Goal: Task Accomplishment & Management: Manage account settings

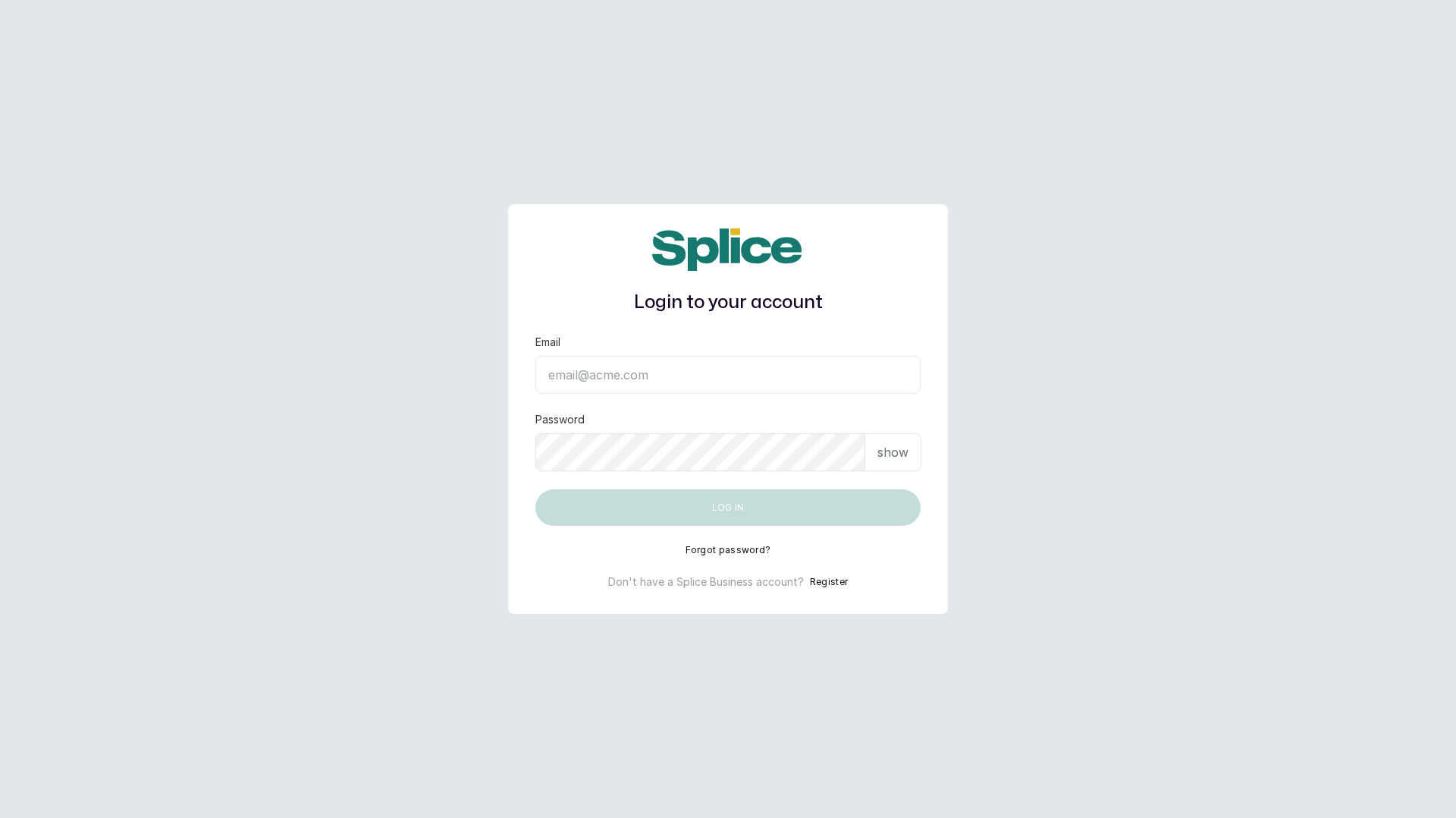
click at [822, 582] on button "Register" at bounding box center [829, 582] width 38 height 15
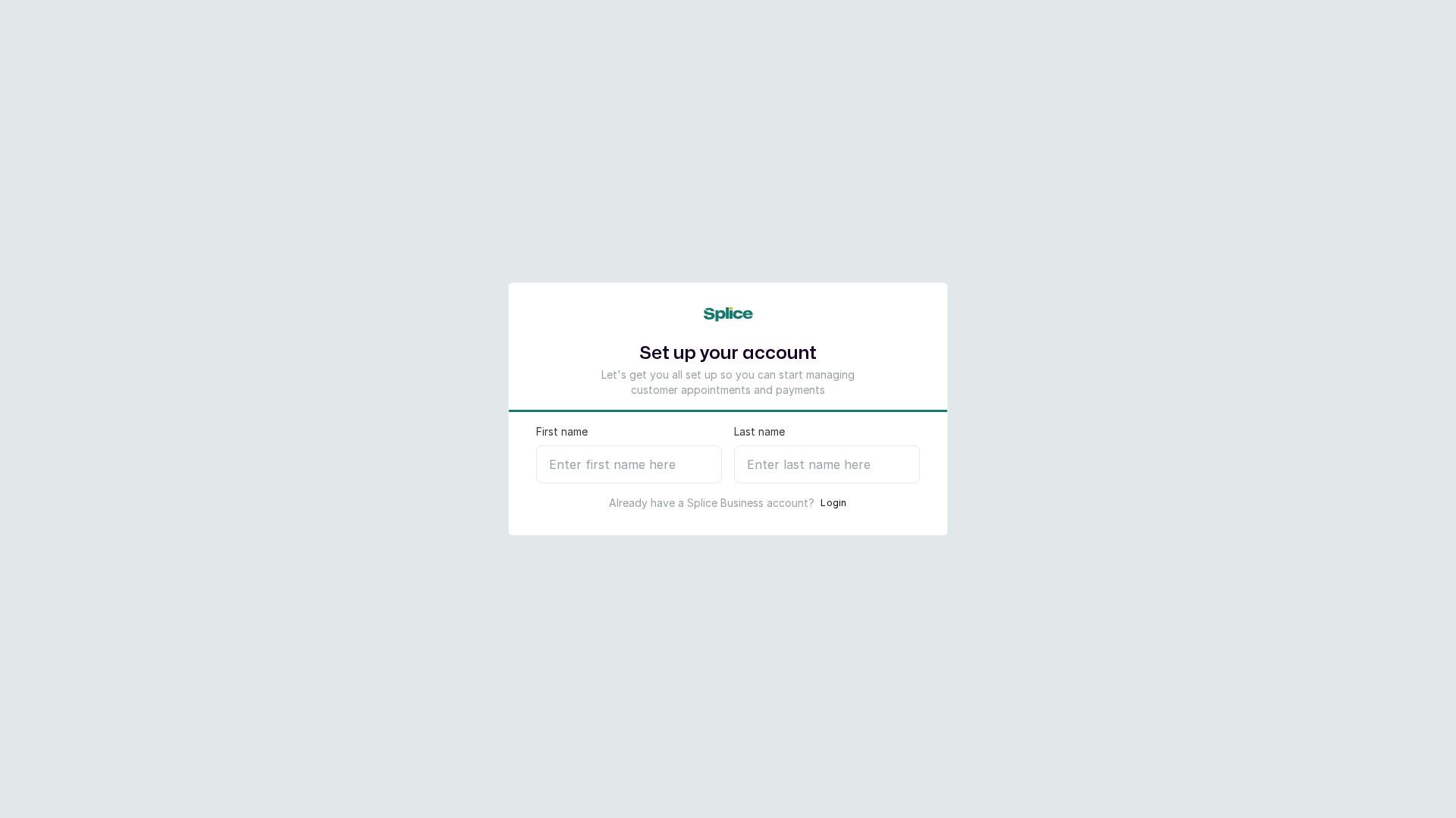
click at [836, 498] on button "Login" at bounding box center [834, 503] width 26 height 15
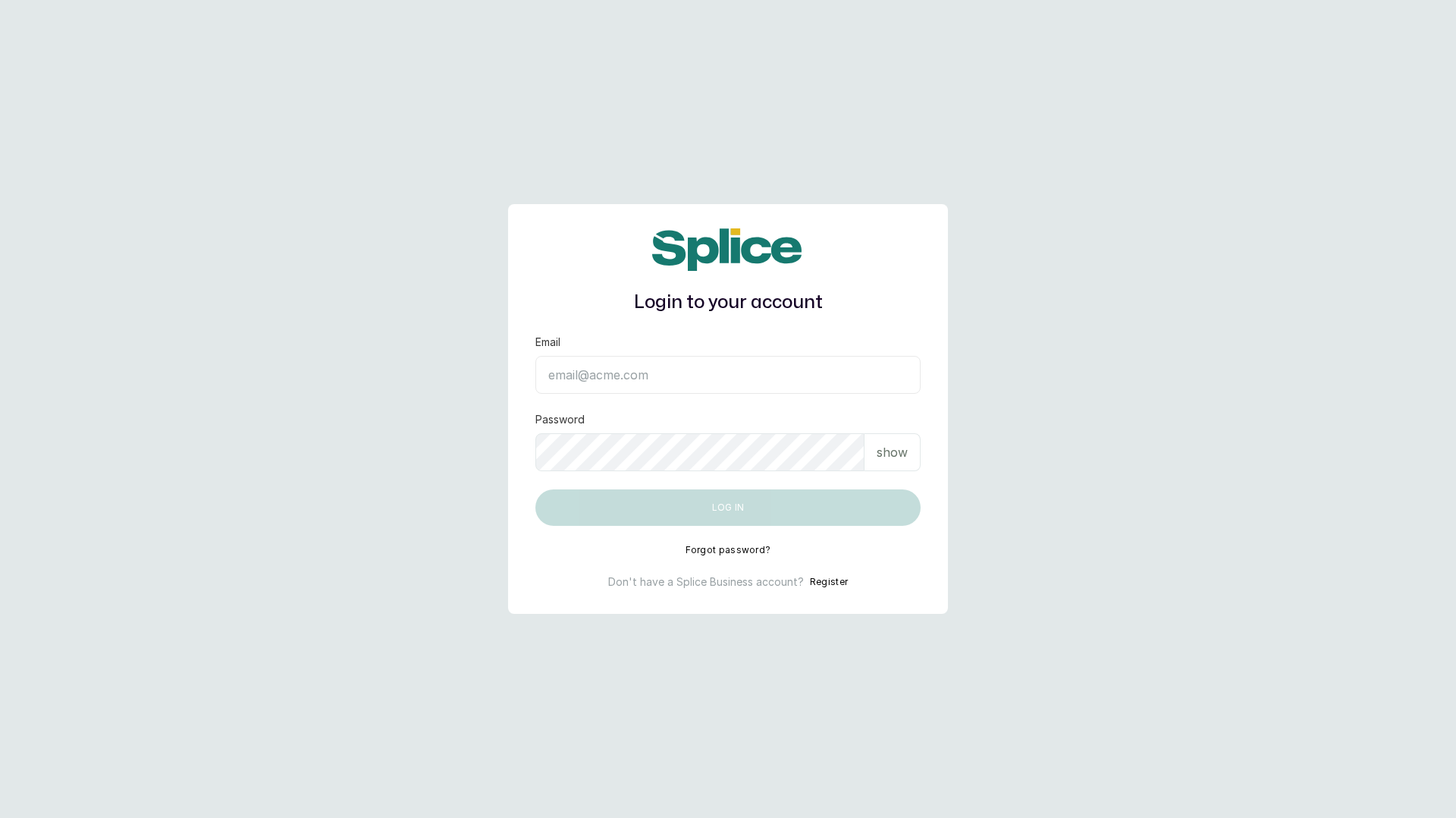
click at [652, 379] on input "Email" at bounding box center [727, 374] width 385 height 38
click at [657, 365] on input "Email" at bounding box center [727, 374] width 385 height 38
type input "layo@withsplice.com"
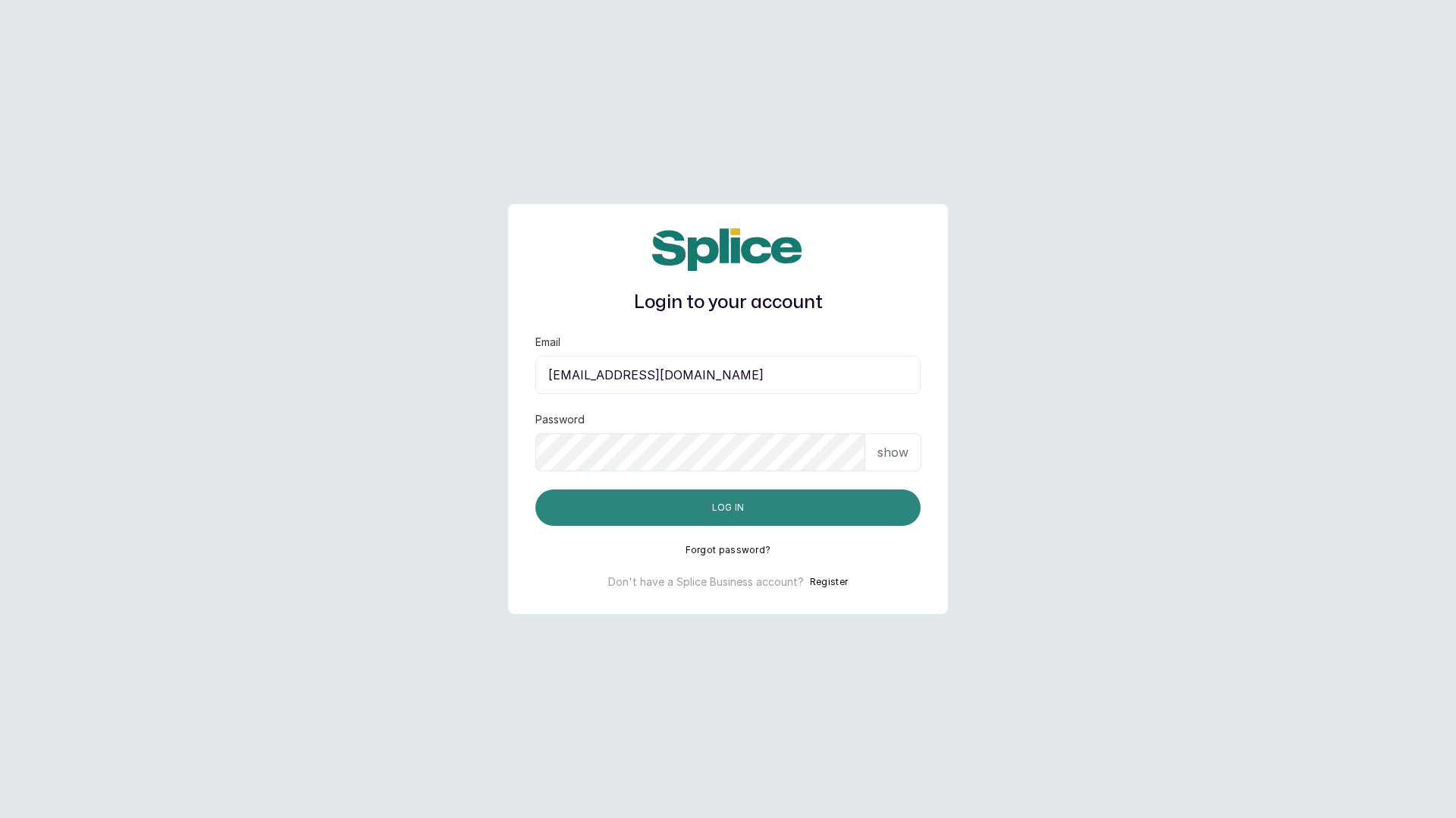
click at [712, 514] on button "Log in" at bounding box center [727, 507] width 385 height 36
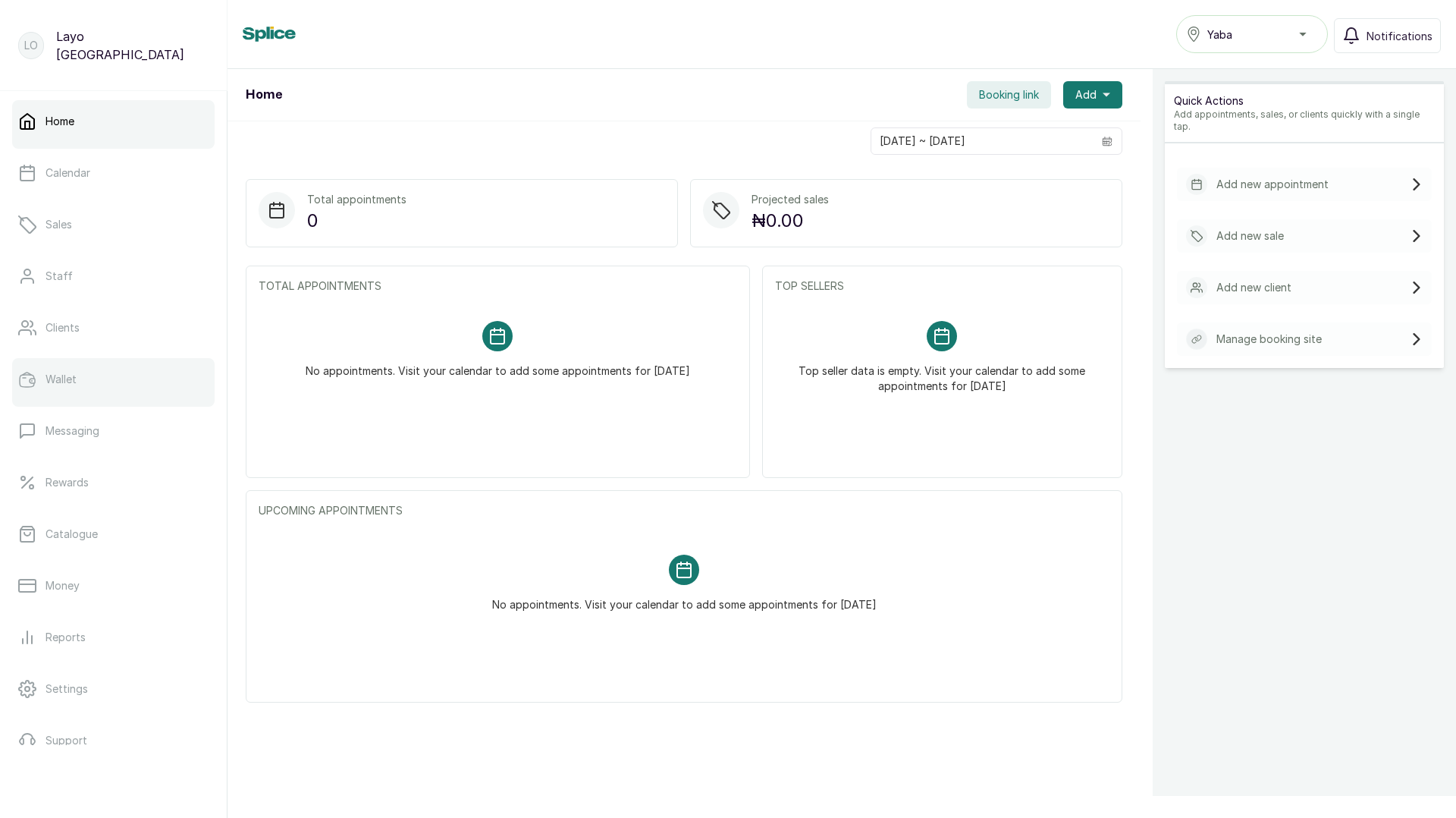
click at [68, 377] on p "Wallet" at bounding box center [61, 379] width 31 height 15
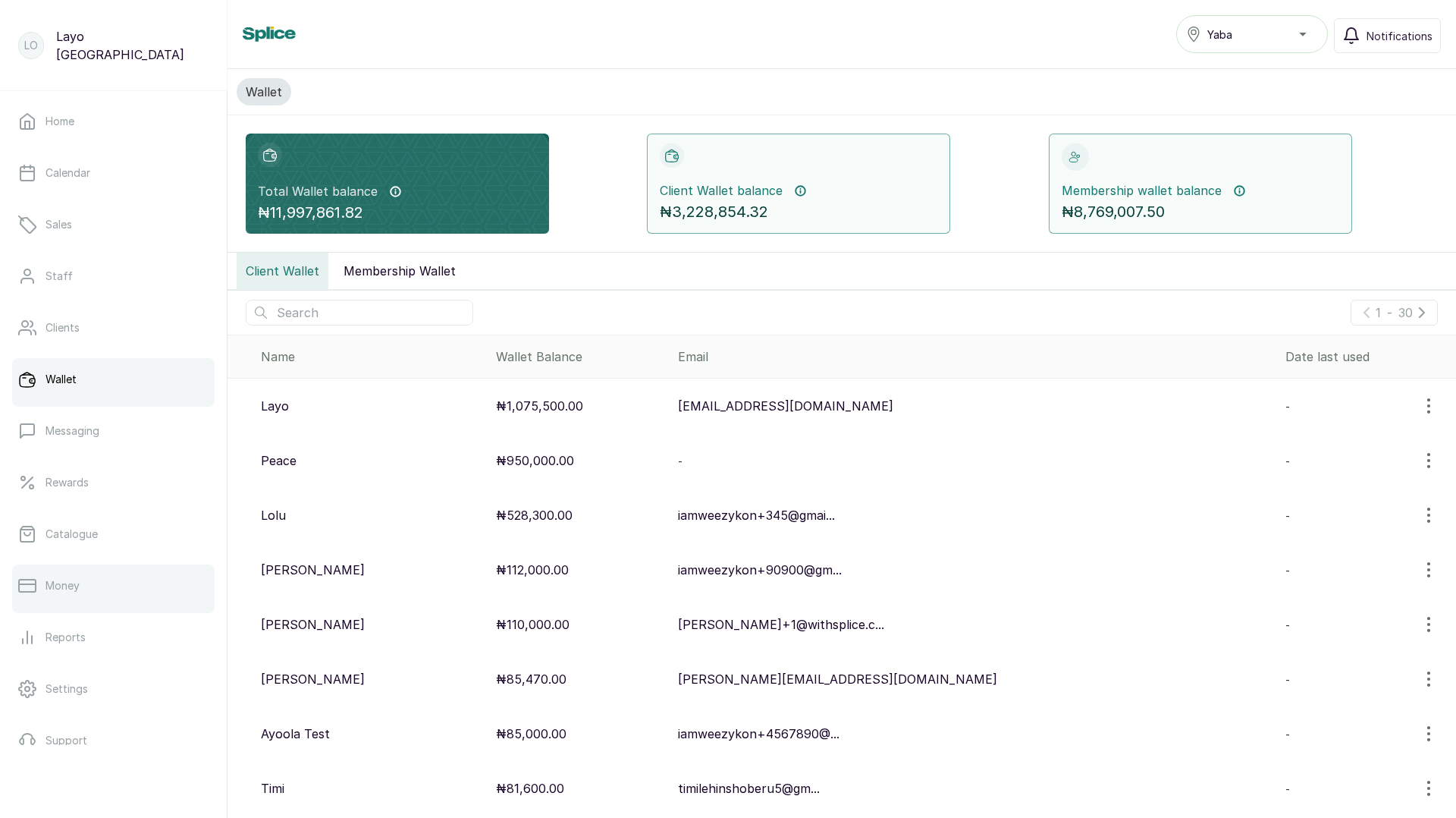
scroll to position [77, 0]
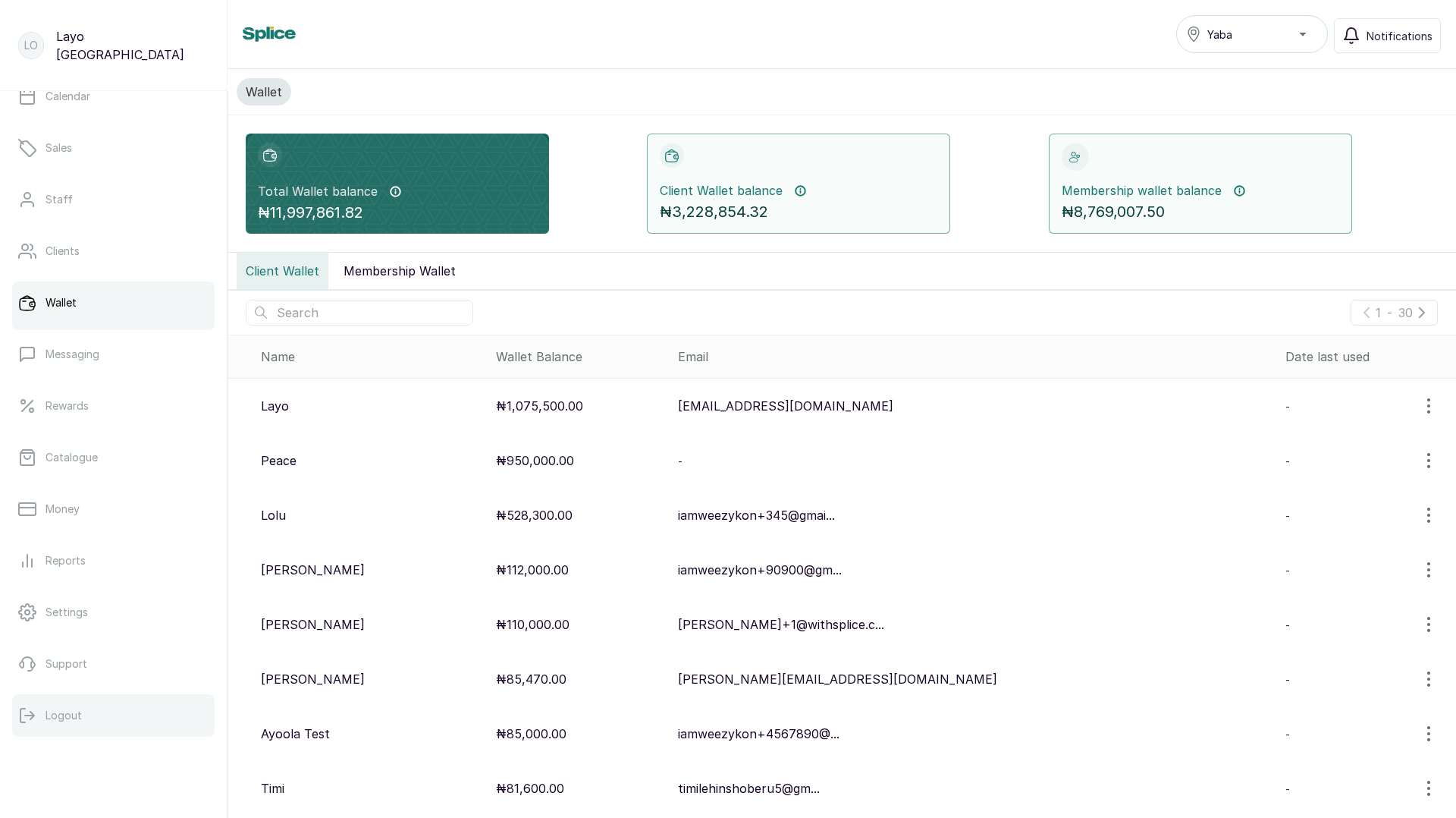
click at [54, 710] on p "Logout" at bounding box center [63, 715] width 36 height 15
